Goal: Task Accomplishment & Management: Use online tool/utility

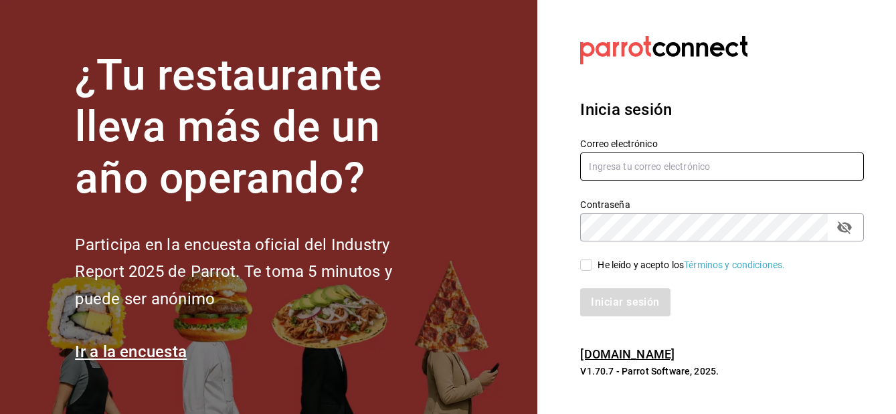
click at [604, 165] on input "text" at bounding box center [722, 167] width 284 height 28
type input "rene.valdez@grupocosteno.com"
click at [586, 266] on input "He leído y acepto los Términos y condiciones." at bounding box center [586, 265] width 12 height 12
checkbox input "true"
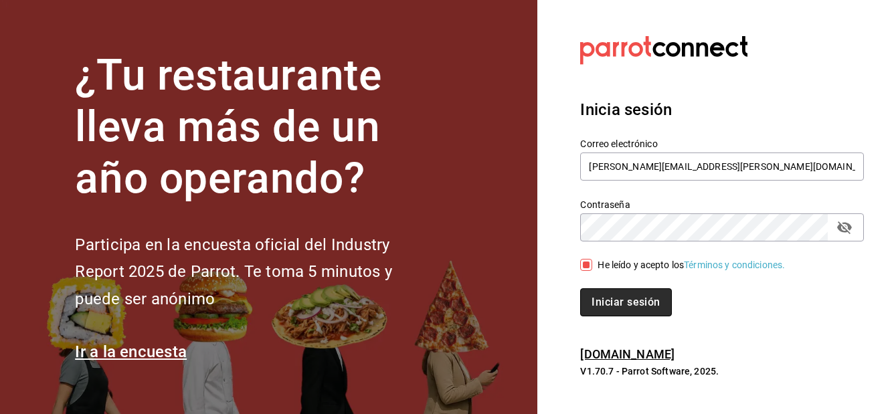
drag, startPoint x: 638, startPoint y: 310, endPoint x: 620, endPoint y: 307, distance: 17.6
drag, startPoint x: 620, startPoint y: 307, endPoint x: 605, endPoint y: 309, distance: 15.5
drag, startPoint x: 605, startPoint y: 309, endPoint x: 596, endPoint y: 306, distance: 9.7
click at [596, 306] on button "Iniciar sesión" at bounding box center [625, 302] width 91 height 28
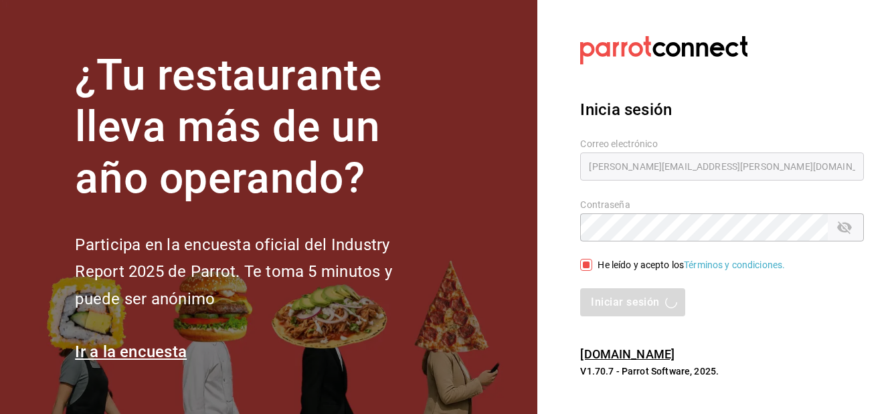
click at [596, 306] on div "Iniciar sesión" at bounding box center [722, 302] width 284 height 28
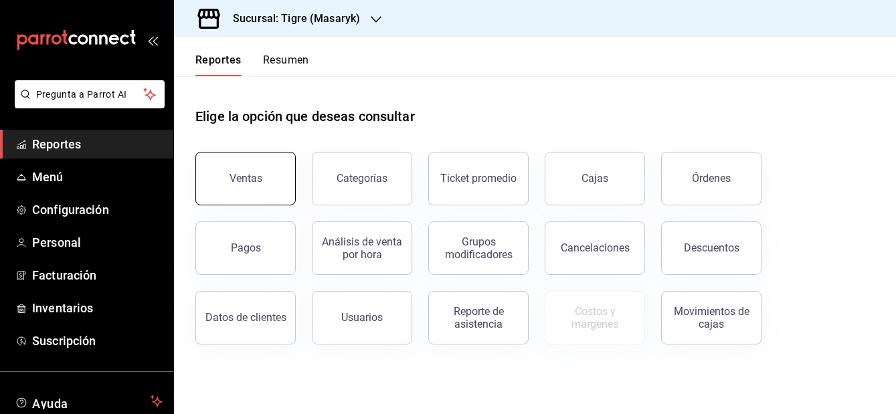
click at [255, 177] on div "Ventas" at bounding box center [246, 178] width 33 height 13
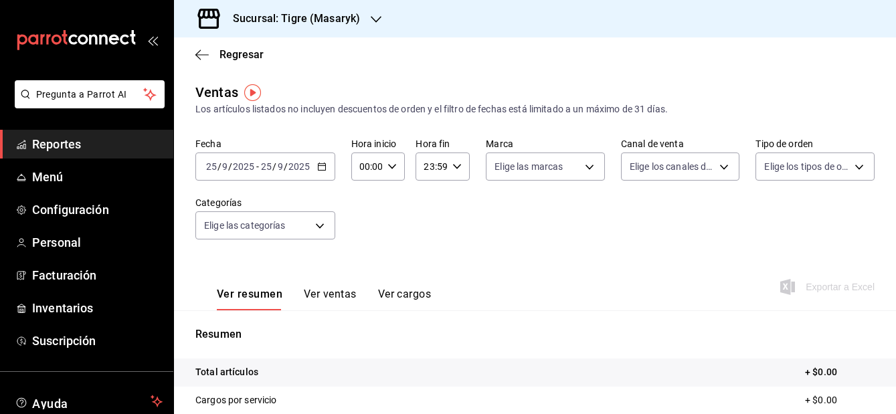
click at [321, 165] on icon "button" at bounding box center [321, 166] width 9 height 9
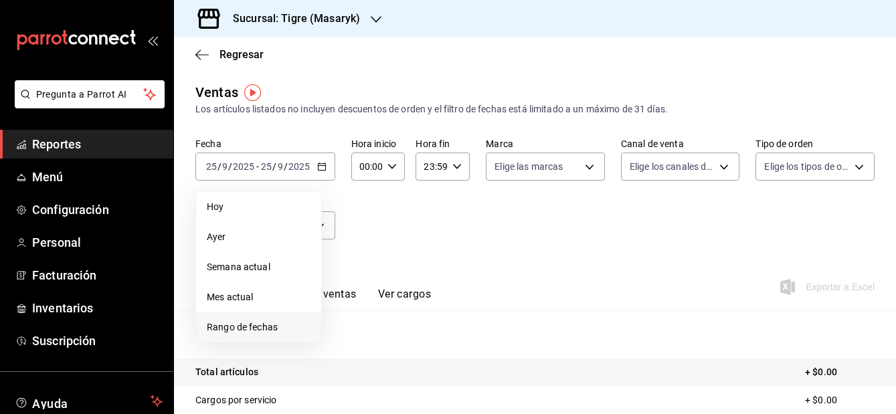
click at [270, 326] on span "Rango de fechas" at bounding box center [259, 328] width 104 height 14
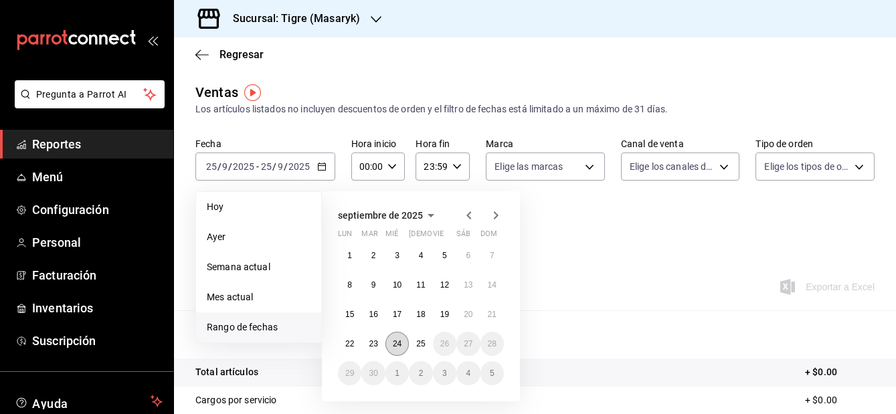
click at [397, 339] on abbr "24" at bounding box center [397, 343] width 9 height 9
click at [416, 343] on button "25" at bounding box center [420, 344] width 23 height 24
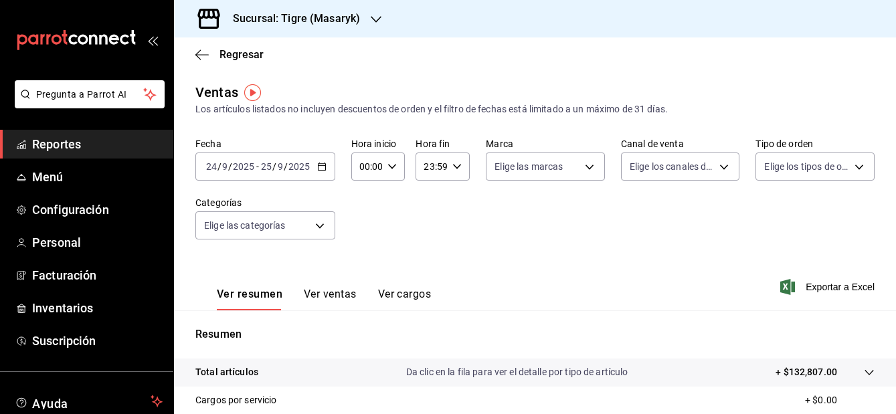
click at [394, 165] on \(Stroke\) "button" at bounding box center [392, 166] width 8 height 5
click at [361, 229] on span "01" at bounding box center [363, 233] width 5 height 11
type input "01:00"
click at [365, 256] on span "05" at bounding box center [363, 254] width 5 height 11
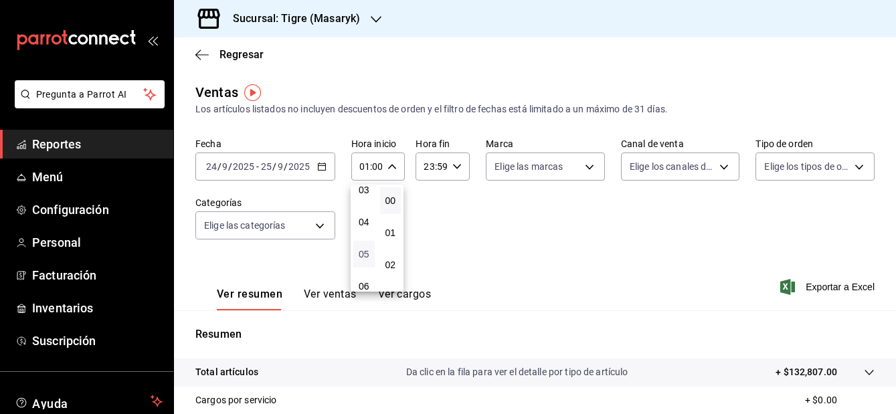
type input "05:00"
click at [454, 169] on div at bounding box center [448, 207] width 896 height 414
click at [454, 169] on icon "button" at bounding box center [456, 166] width 9 height 9
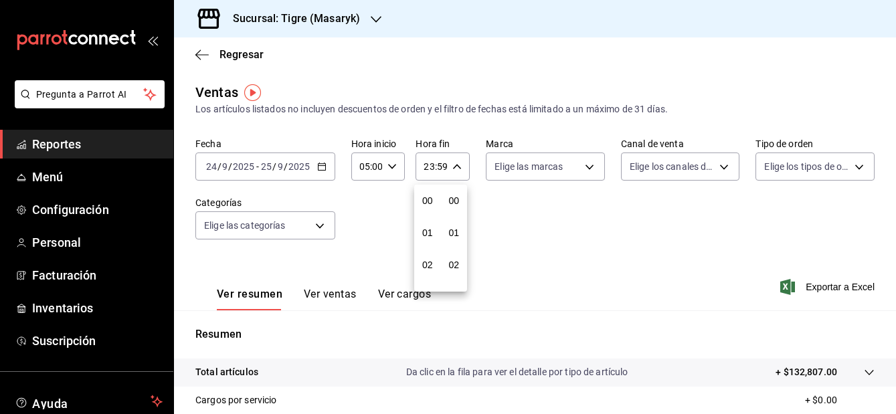
scroll to position [1820, 0]
click at [428, 207] on span "21" at bounding box center [427, 211] width 5 height 11
type input "21:59"
click at [426, 230] on span "05" at bounding box center [427, 233] width 5 height 11
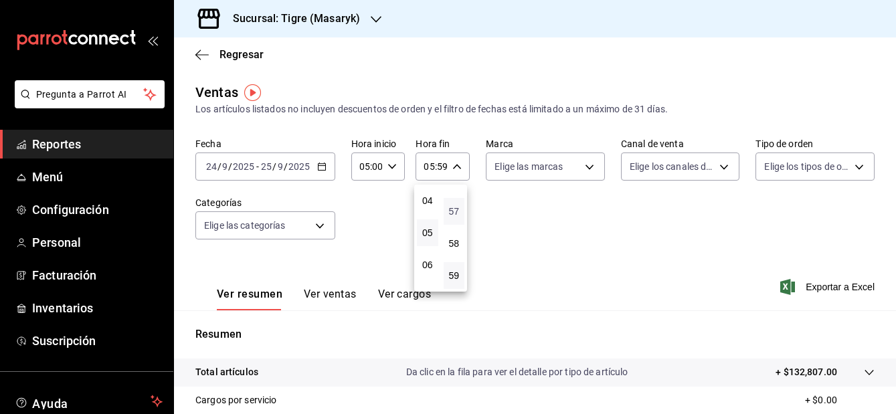
click at [453, 207] on span "57" at bounding box center [454, 211] width 5 height 11
type input "05:57"
click at [452, 201] on span "00" at bounding box center [454, 200] width 5 height 11
type input "05:00"
drag, startPoint x: 508, startPoint y: 235, endPoint x: 502, endPoint y: 272, distance: 37.3
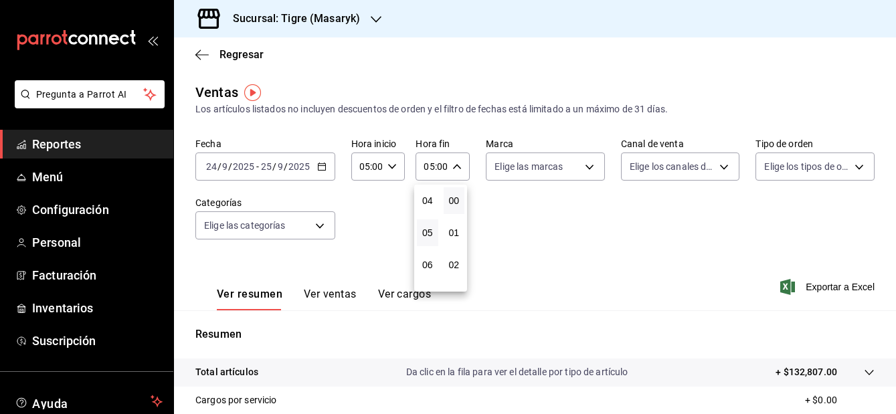
drag, startPoint x: 502, startPoint y: 272, endPoint x: 378, endPoint y: 251, distance: 125.5
click at [378, 251] on div at bounding box center [448, 207] width 896 height 414
click at [587, 169] on body "Pregunta a Parrot AI Reportes Menú Configuración Personal Facturación Inventari…" at bounding box center [448, 207] width 896 height 414
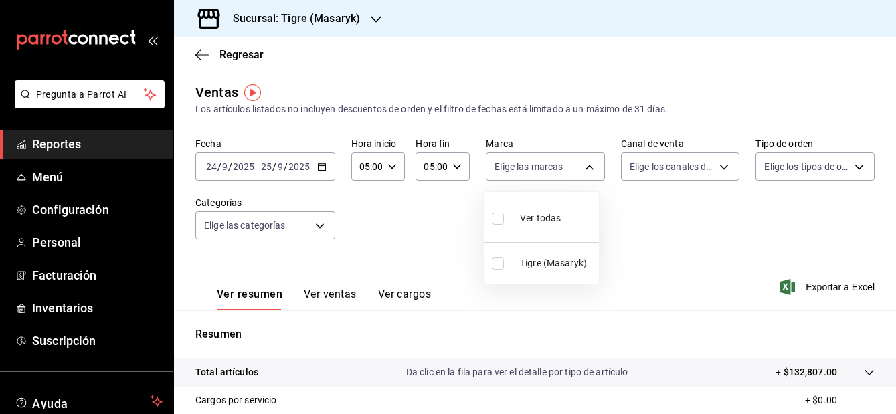
click at [505, 220] on label at bounding box center [500, 218] width 17 height 19
click at [504, 220] on input "checkbox" at bounding box center [498, 219] width 12 height 12
checkbox input "false"
click at [499, 219] on input "checkbox" at bounding box center [498, 219] width 12 height 12
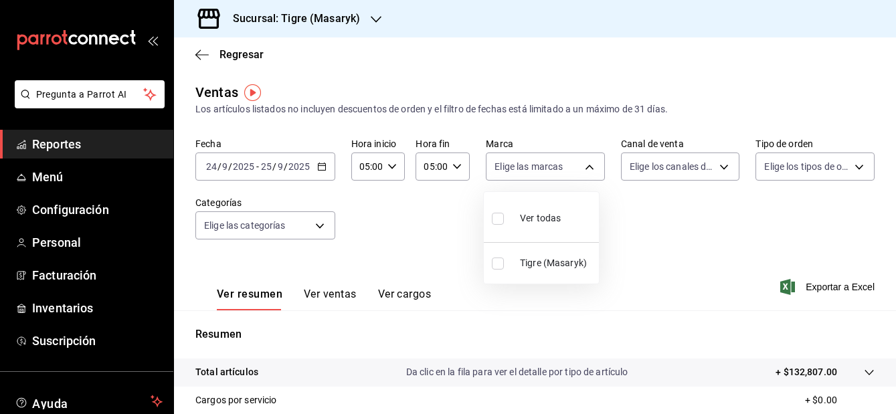
checkbox input "true"
type input "0f86158e-2edf-4eb8-b958-7d07c808eb5c"
checkbox input "true"
click at [715, 169] on div at bounding box center [448, 207] width 896 height 414
drag, startPoint x: 715, startPoint y: 169, endPoint x: 631, endPoint y: 225, distance: 100.4
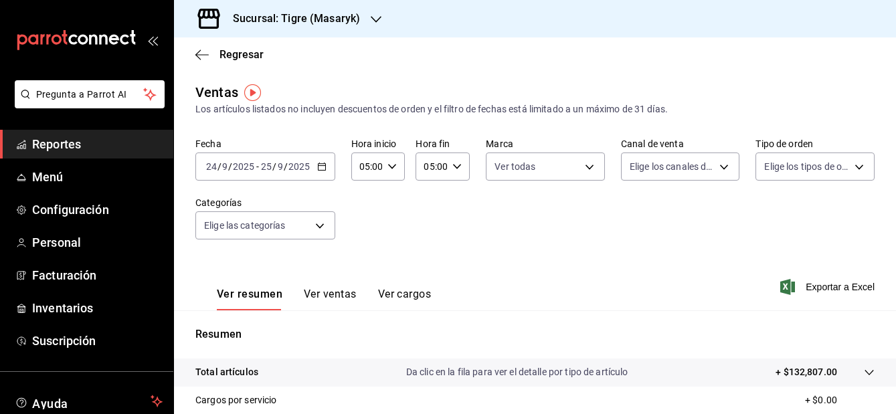
click at [631, 225] on div "Fecha 2025-09-24 24 / 9 / 2025 - 2025-09-25 25 / 9 / 2025 Hora inicio 05:00 Hor…" at bounding box center [534, 197] width 679 height 118
click at [717, 169] on body "Pregunta a Parrot AI Reportes Menú Configuración Personal Facturación Inventari…" at bounding box center [448, 207] width 896 height 414
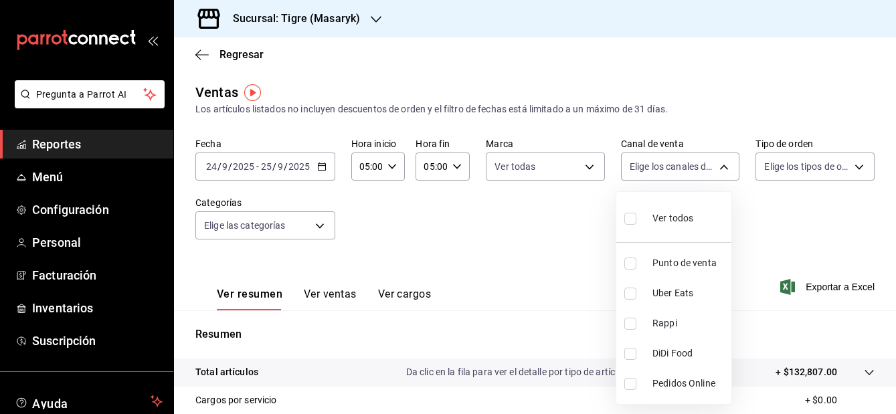
click at [639, 222] on label at bounding box center [632, 218] width 17 height 19
click at [636, 222] on input "checkbox" at bounding box center [630, 219] width 12 height 12
checkbox input "false"
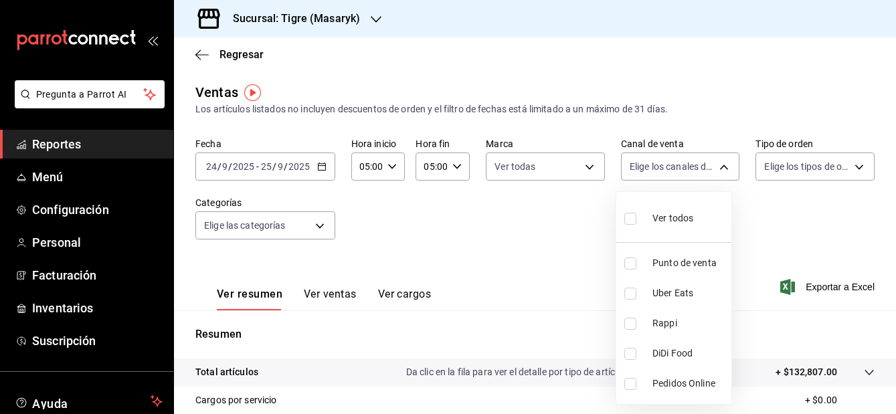
checkbox input "false"
click at [633, 217] on input "checkbox" at bounding box center [630, 219] width 12 height 12
checkbox input "true"
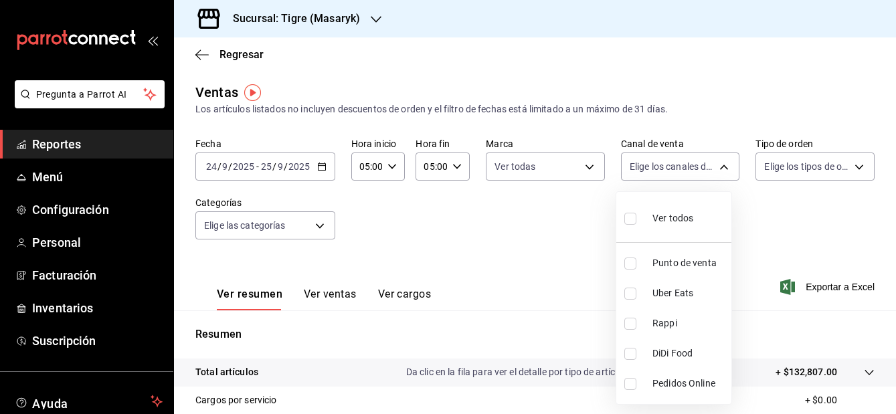
type input "PARROT,UBER_EATS,RAPPI,DIDI_FOOD,ONLINE"
checkbox input "true"
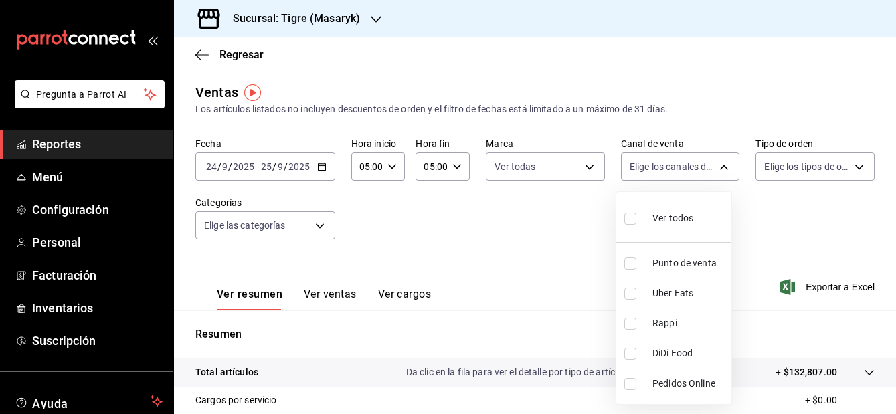
checkbox input "true"
click at [852, 169] on div at bounding box center [448, 207] width 896 height 414
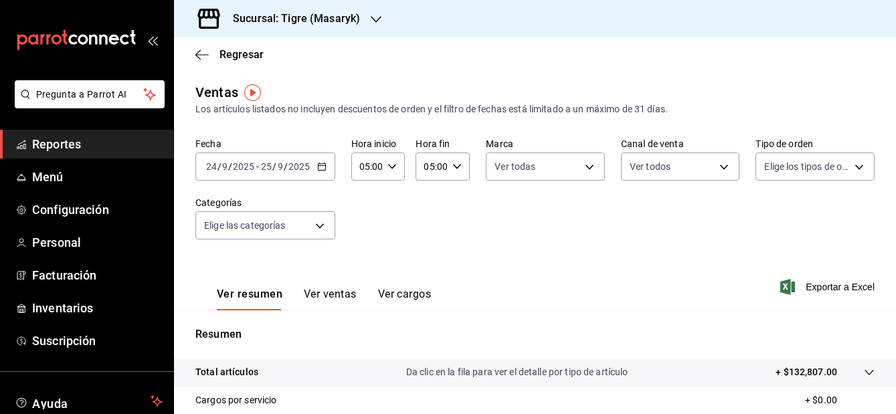
drag, startPoint x: 849, startPoint y: 169, endPoint x: 610, endPoint y: 234, distance: 247.6
click at [610, 234] on div "Fecha 2025-09-24 24 / 9 / 2025 - 2025-09-25 25 / 9 / 2025 Hora inicio 05:00 Hor…" at bounding box center [534, 197] width 679 height 118
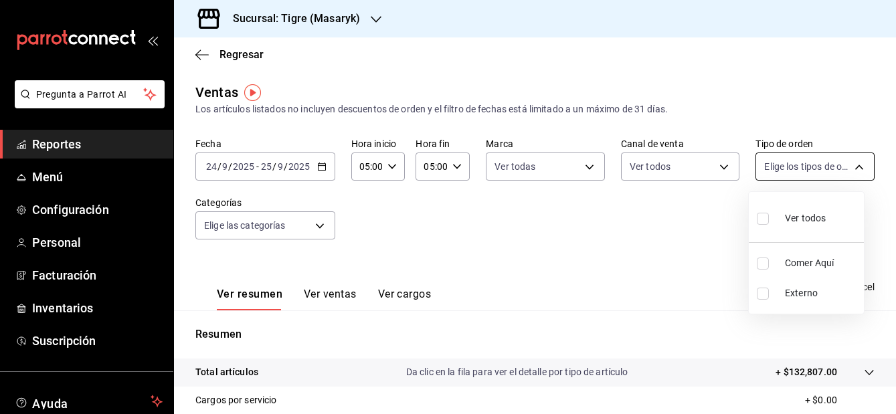
click at [851, 165] on body "Pregunta a Parrot AI Reportes Menú Configuración Personal Facturación Inventari…" at bounding box center [448, 207] width 896 height 414
click at [770, 220] on label at bounding box center [765, 218] width 17 height 19
click at [769, 220] on input "checkbox" at bounding box center [763, 219] width 12 height 12
checkbox input "false"
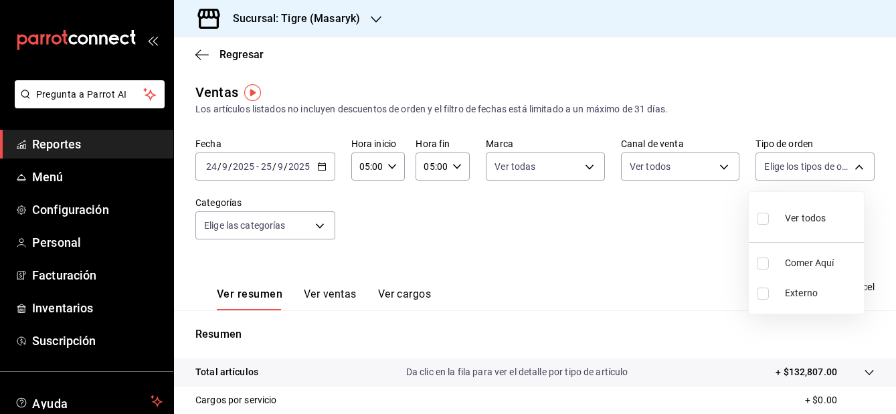
checkbox input "false"
click at [758, 220] on input "checkbox" at bounding box center [763, 219] width 12 height 12
checkbox input "true"
type input "055f9661-bd08-44a8-b190-ece87b7249e5,EXTERNAL"
checkbox input "true"
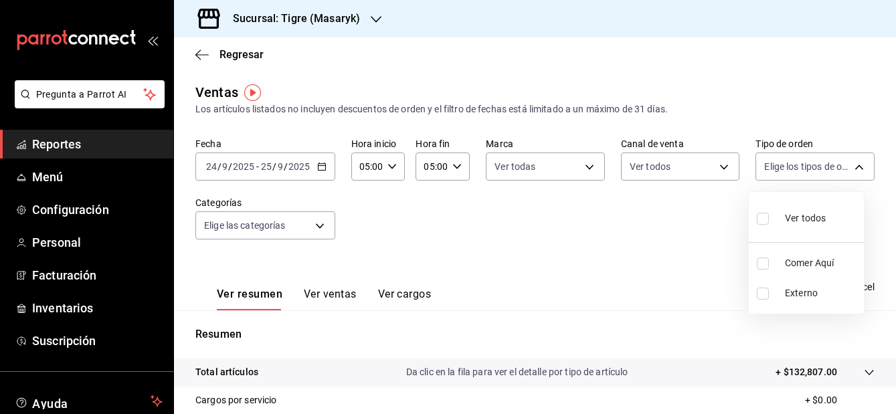
checkbox input "true"
click at [714, 171] on div at bounding box center [448, 207] width 896 height 414
click at [716, 169] on body "Pregunta a Parrot AI Reportes Menú Configuración Personal Facturación Inventari…" at bounding box center [448, 207] width 896 height 414
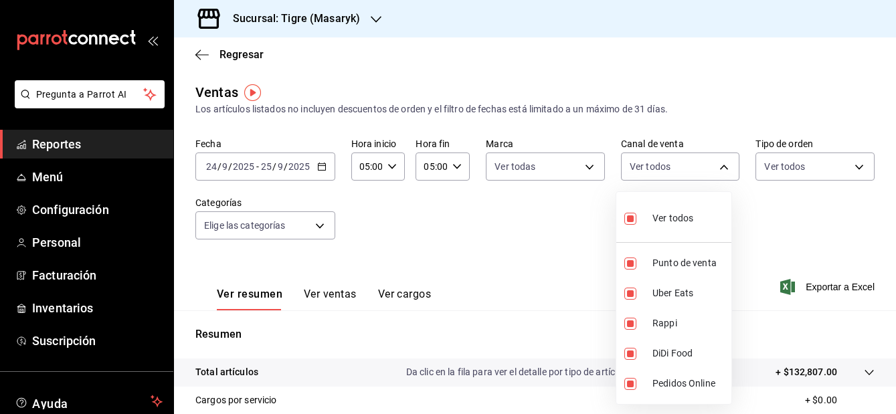
click at [518, 261] on div at bounding box center [448, 207] width 896 height 414
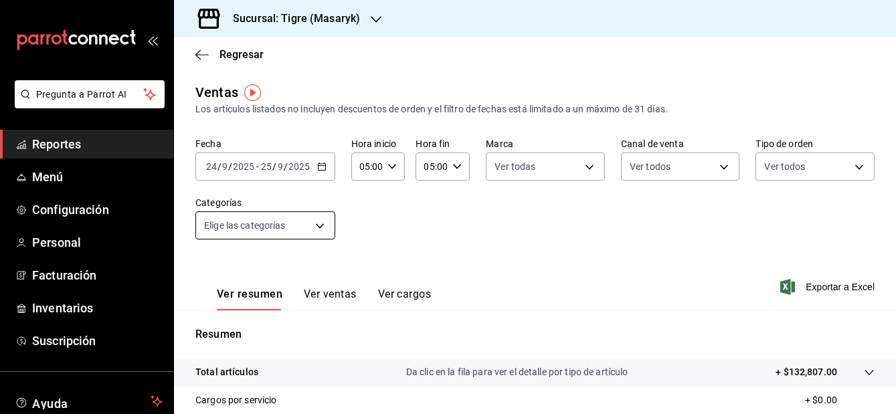
click at [318, 228] on body "Pregunta a Parrot AI Reportes Menú Configuración Personal Facturación Inventari…" at bounding box center [448, 207] width 896 height 414
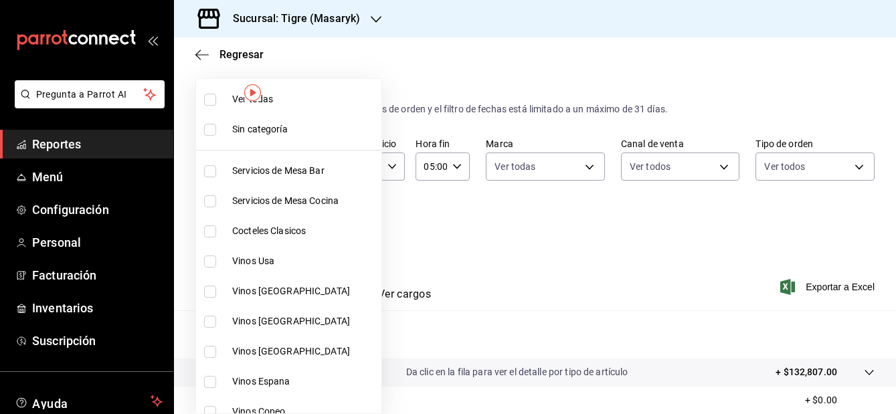
click at [208, 100] on input "checkbox" at bounding box center [210, 100] width 12 height 12
checkbox input "true"
type input "7cd27861-1019-4265-ada8-0a6349b72ebc,77c47ebf-2aa7-4ca3-900f-d4e8133ed13d,d84ff…"
checkbox input "true"
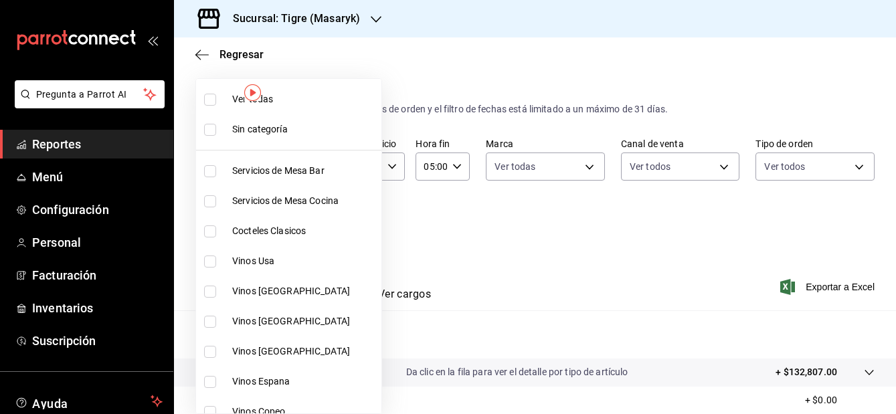
checkbox input "true"
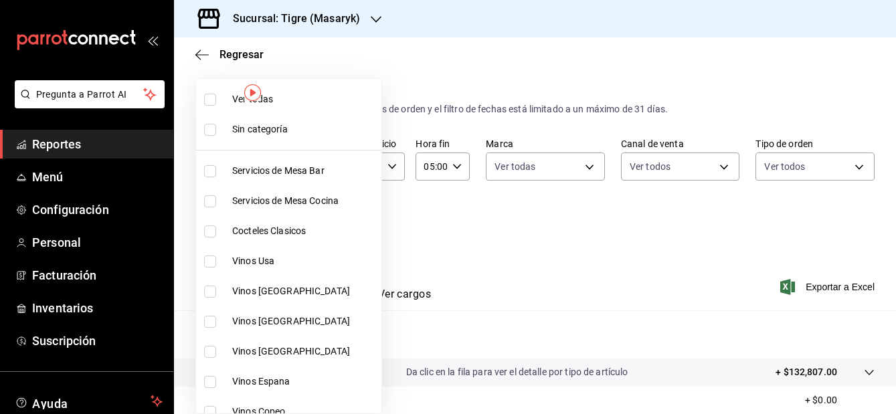
checkbox input "true"
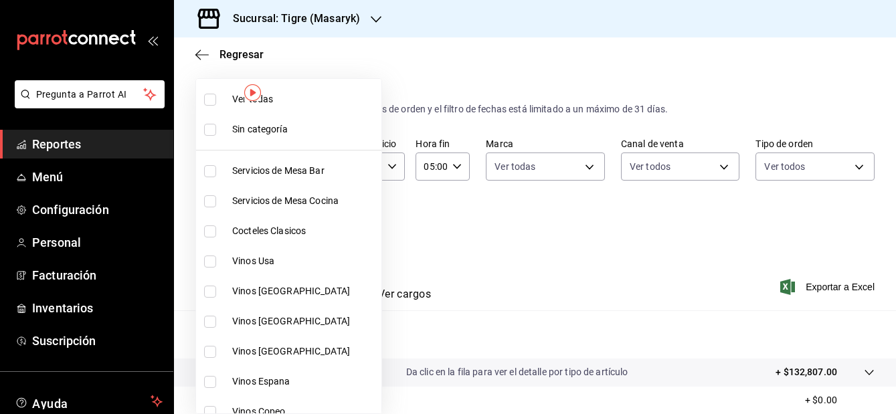
checkbox input "true"
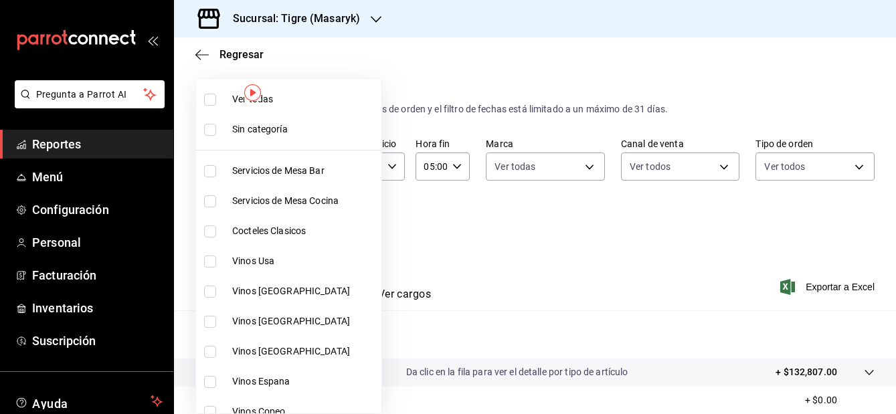
checkbox input "true"
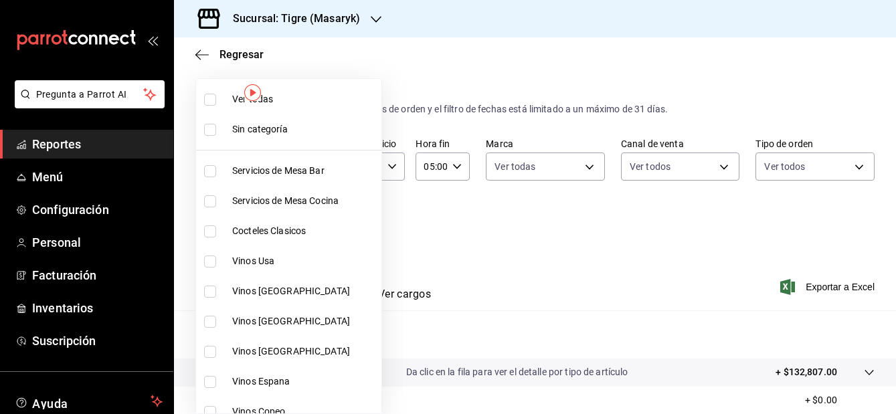
checkbox input "true"
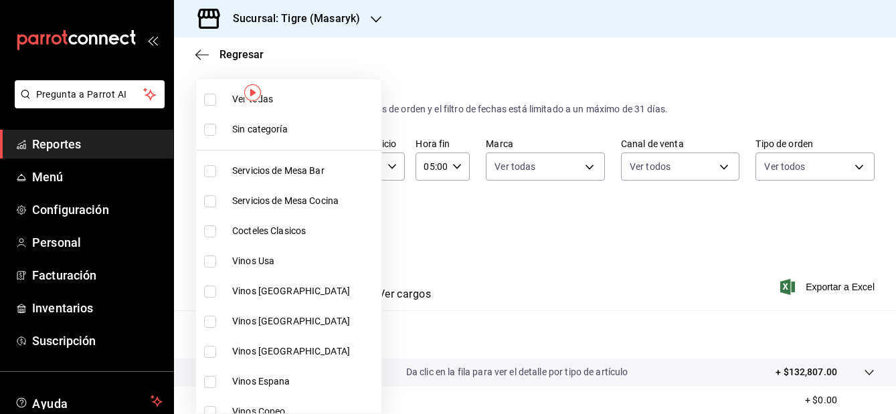
checkbox input "true"
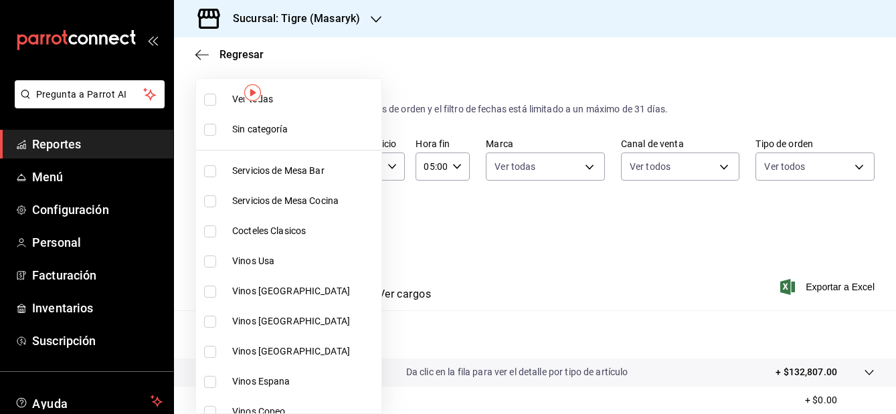
checkbox input "true"
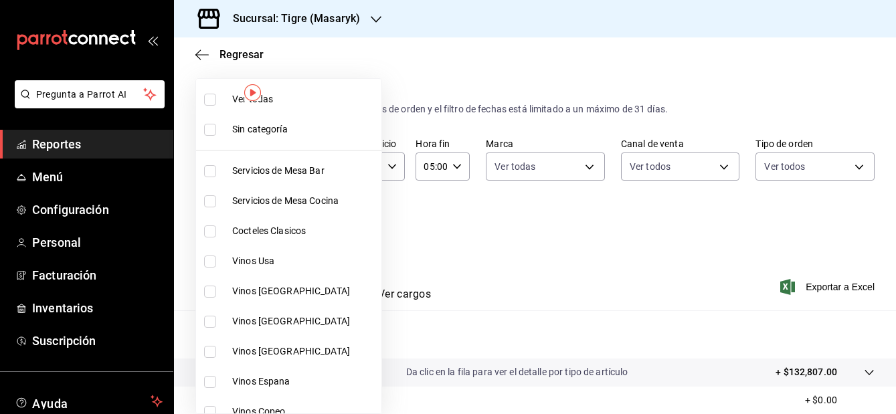
checkbox input "true"
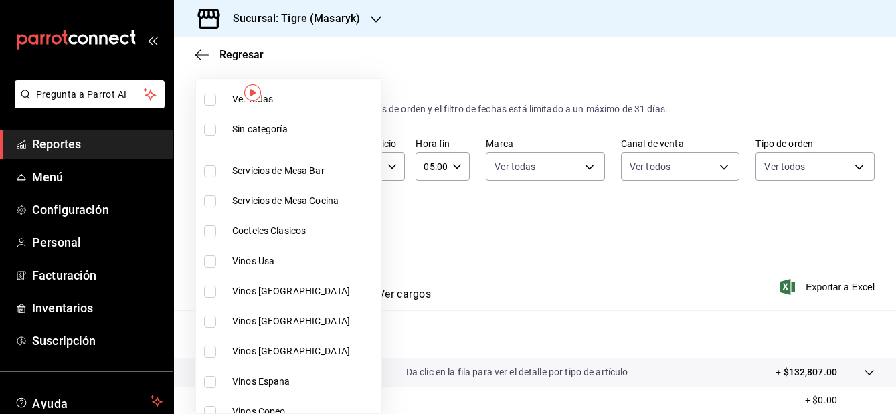
checkbox input "true"
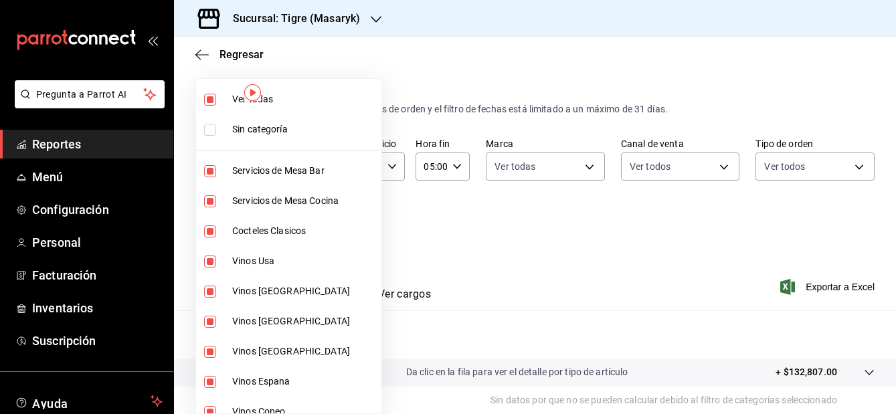
click at [562, 247] on div at bounding box center [448, 207] width 896 height 414
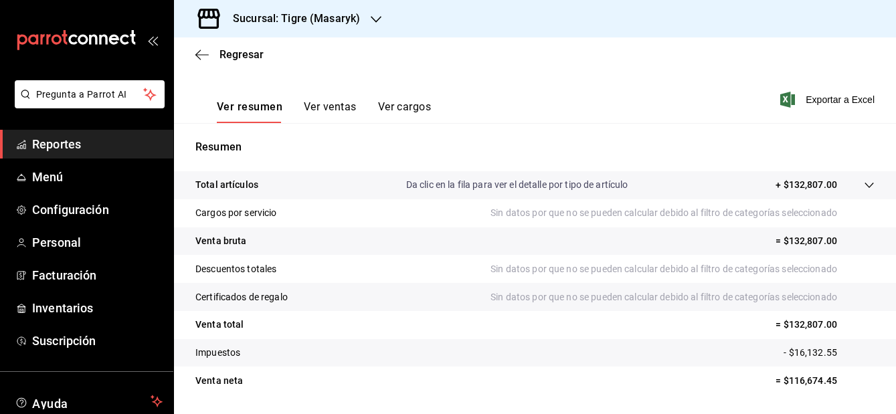
scroll to position [161, 0]
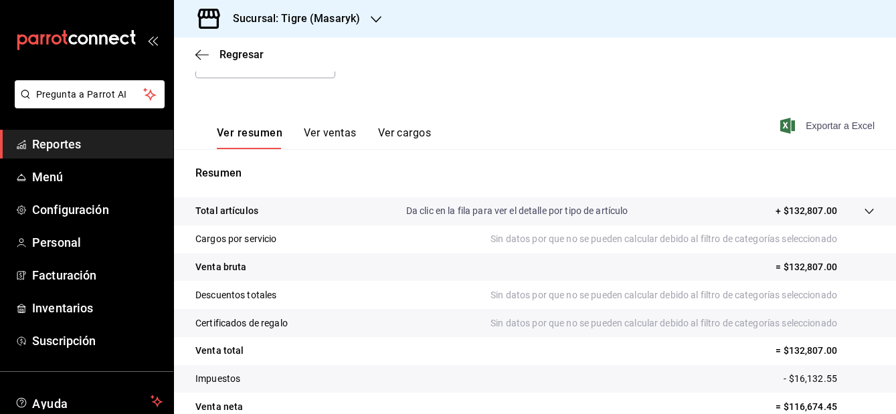
click at [795, 124] on span "Exportar a Excel" at bounding box center [829, 126] width 92 height 16
drag, startPoint x: 784, startPoint y: 122, endPoint x: 681, endPoint y: 116, distance: 102.6
click at [681, 116] on div "Ver resumen Ver ventas Ver cargos Exportar a Excel" at bounding box center [535, 121] width 722 height 55
click at [810, 127] on span "Exportar a Excel" at bounding box center [829, 126] width 92 height 16
